Goal: Navigation & Orientation: Find specific page/section

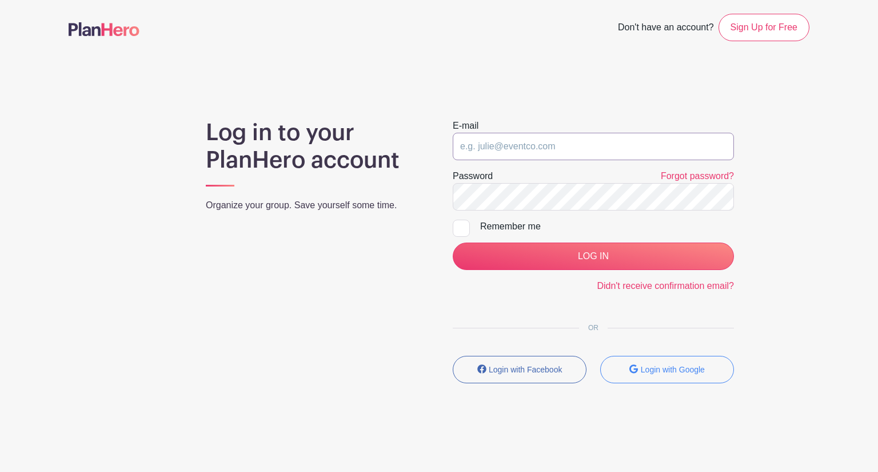
click at [531, 151] on input "email" at bounding box center [593, 146] width 281 height 27
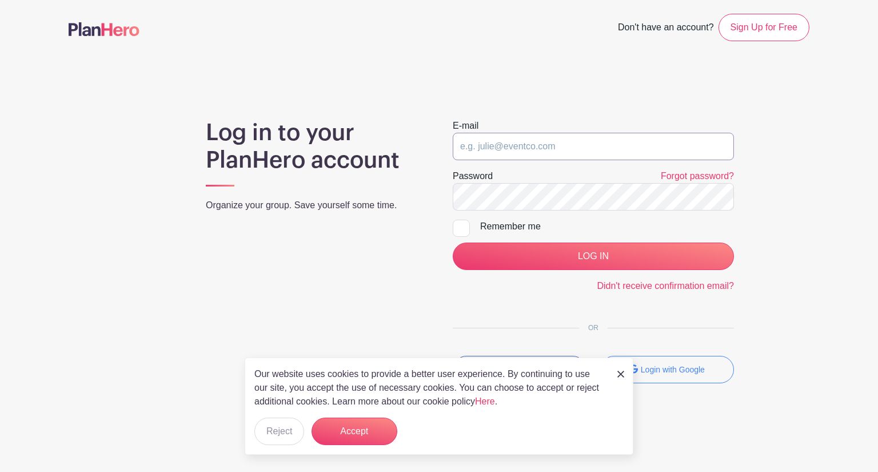
type input "cindy.daniluke@statetheatreartsguild.org"
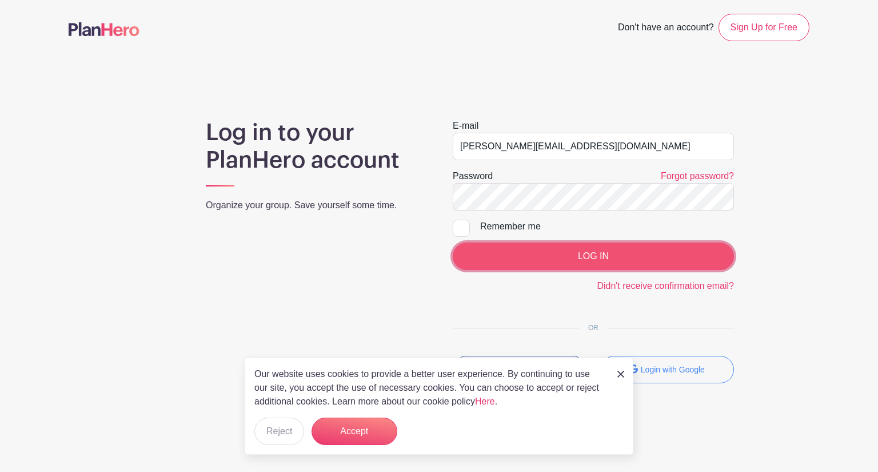
click at [571, 256] on input "LOG IN" at bounding box center [593, 255] width 281 height 27
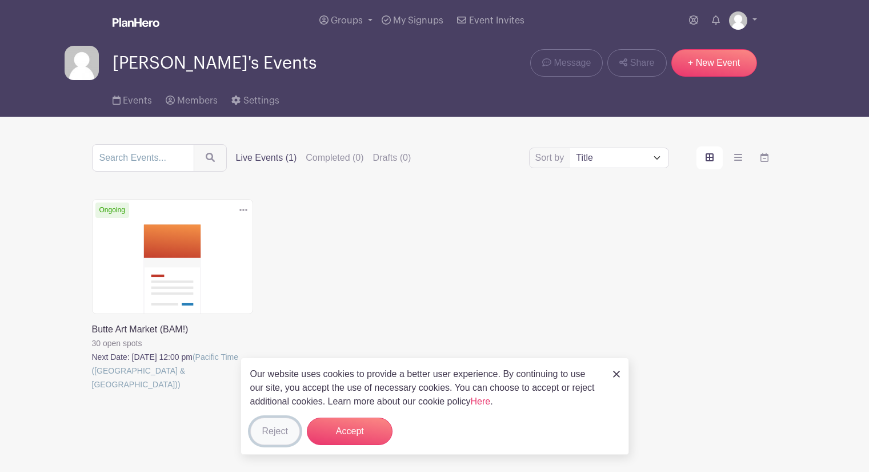
click at [280, 431] on button "Reject" at bounding box center [275, 430] width 50 height 27
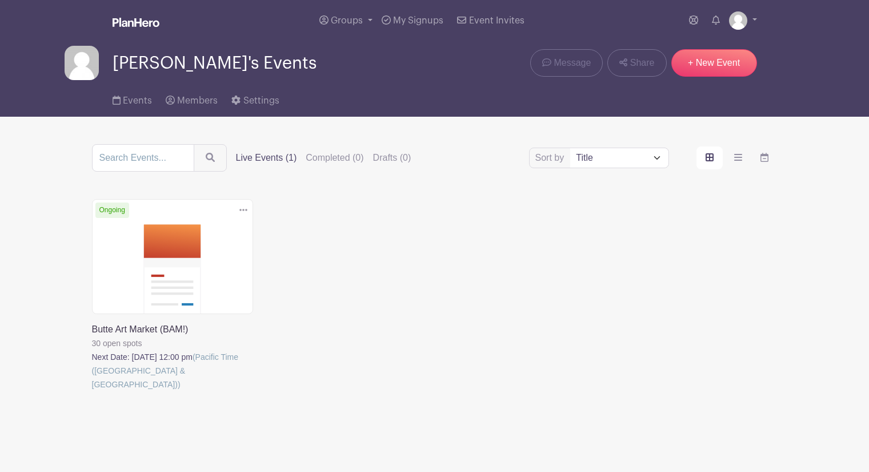
click at [92, 391] on link at bounding box center [92, 391] width 0 height 0
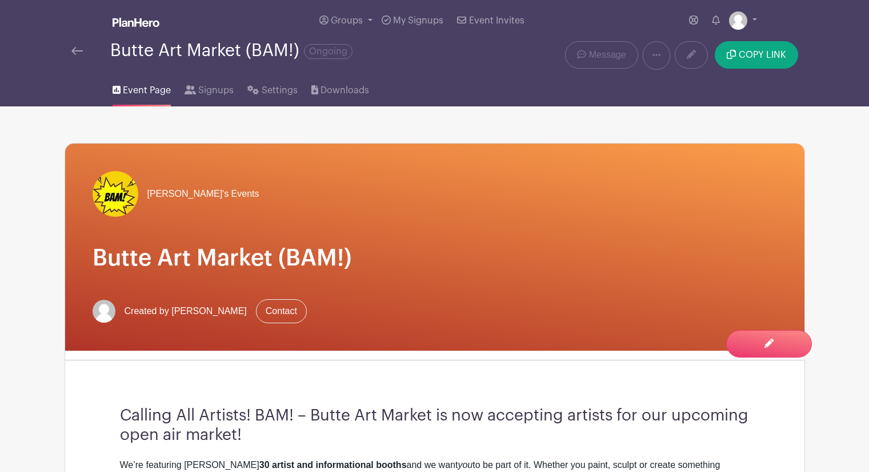
click at [78, 51] on img at bounding box center [76, 51] width 11 height 8
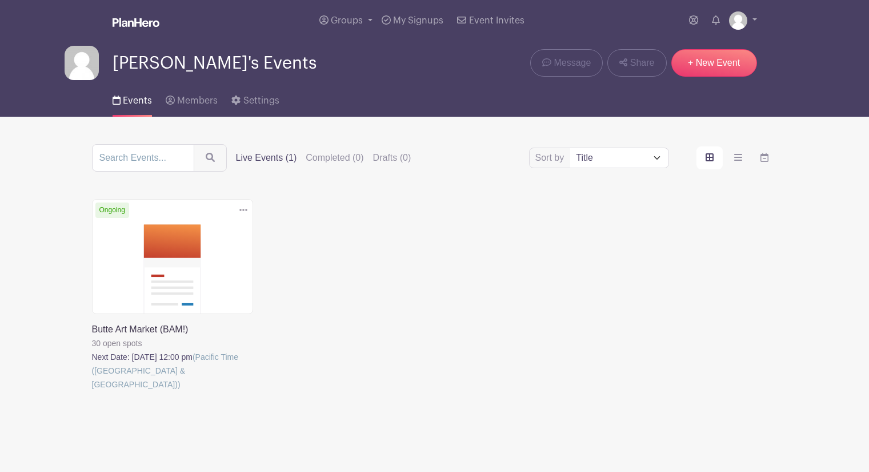
click at [270, 155] on label "Live Events (1)" at bounding box center [266, 158] width 61 height 14
click at [0, 0] on input "Live Events (1)" at bounding box center [0, 0] width 0 height 0
click at [553, 65] on link "Message" at bounding box center [566, 62] width 73 height 27
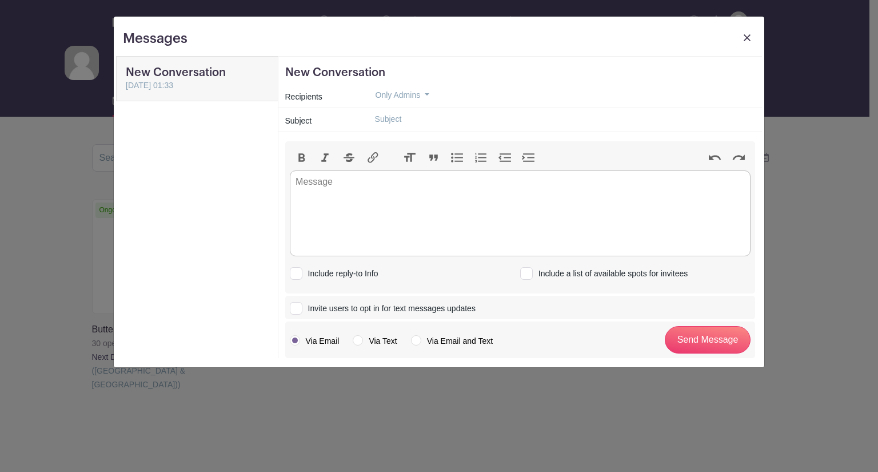
click at [747, 38] on img at bounding box center [747, 37] width 7 height 7
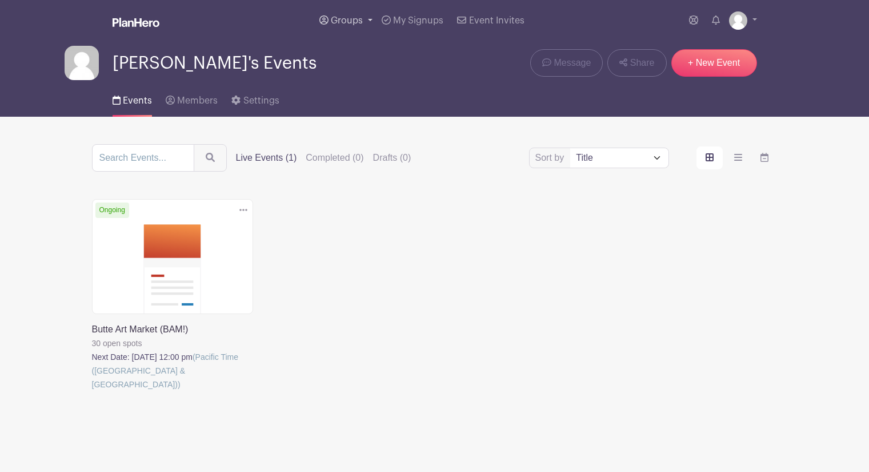
click at [357, 22] on span "Groups" at bounding box center [347, 20] width 32 height 9
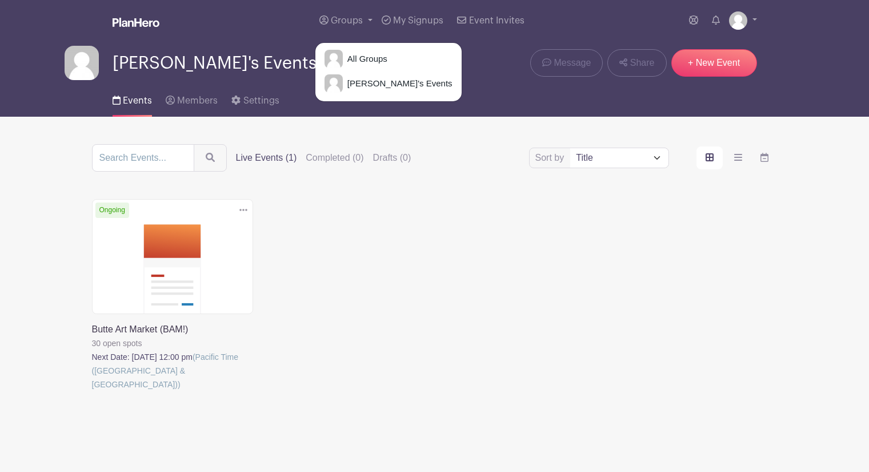
click at [436, 214] on div "Delete Event Are you sure you want to delete this Event? Yes, Delete No, Cancel…" at bounding box center [435, 311] width 700 height 224
